Goal: Task Accomplishment & Management: Use online tool/utility

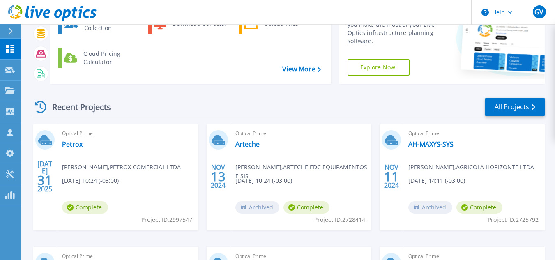
scroll to position [90, 0]
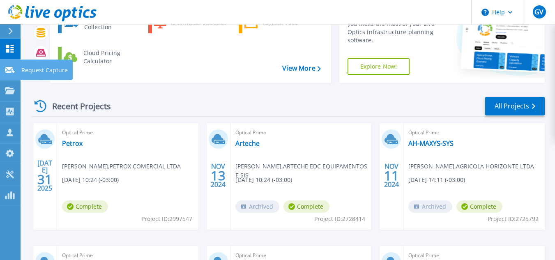
click at [27, 72] on p "Request Capture" at bounding box center [44, 70] width 46 height 21
